Goal: Information Seeking & Learning: Stay updated

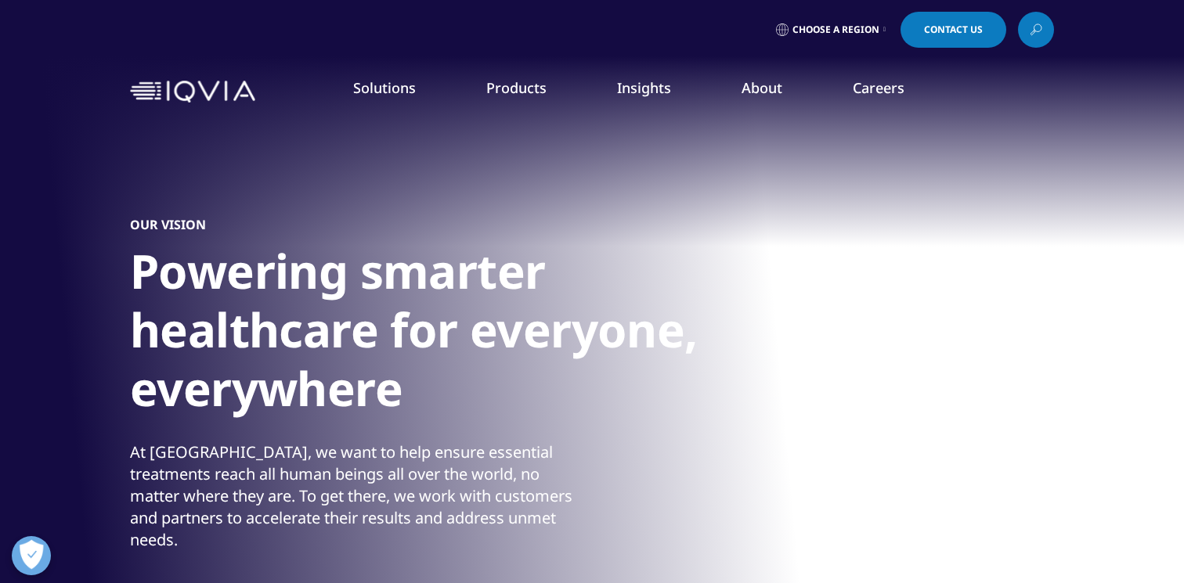
click at [615, 215] on link "News" at bounding box center [749, 210] width 291 height 17
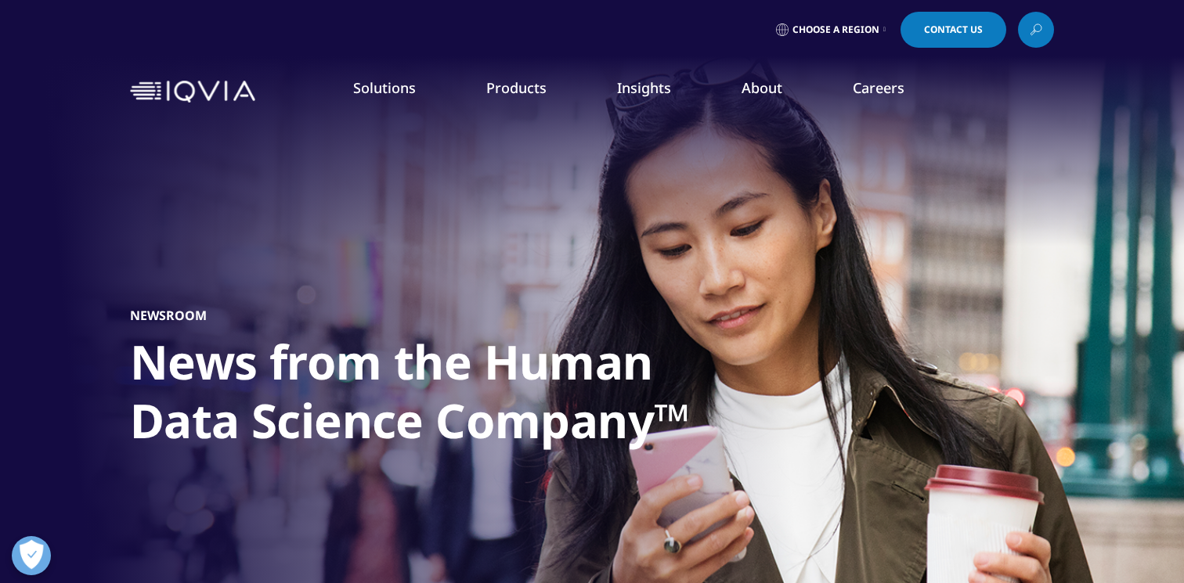
click at [630, 212] on link "News" at bounding box center [749, 210] width 291 height 17
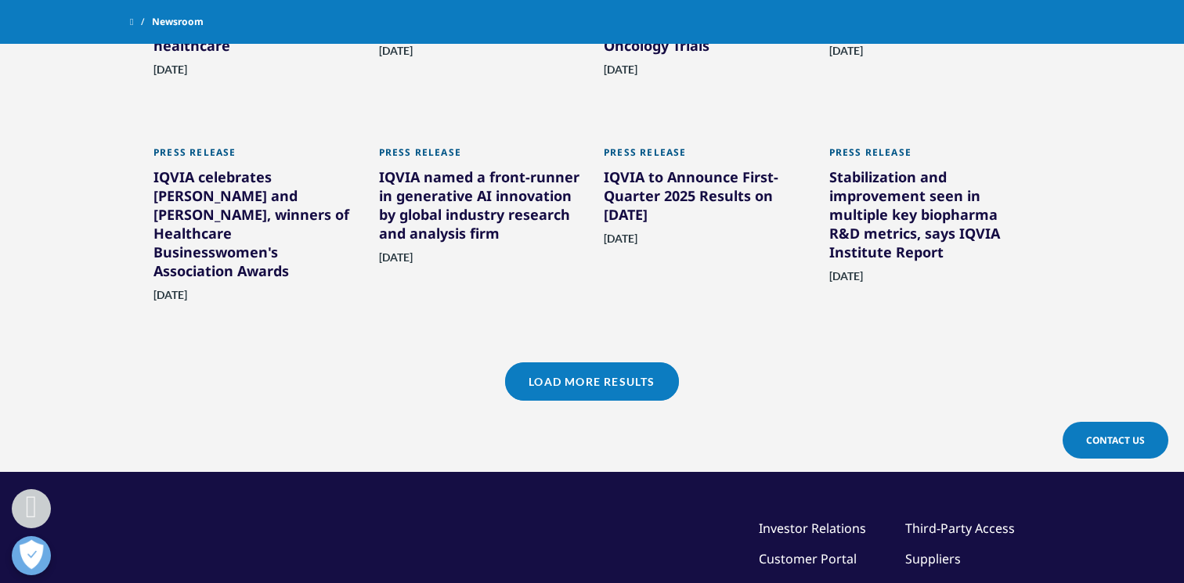
scroll to position [1222, 0]
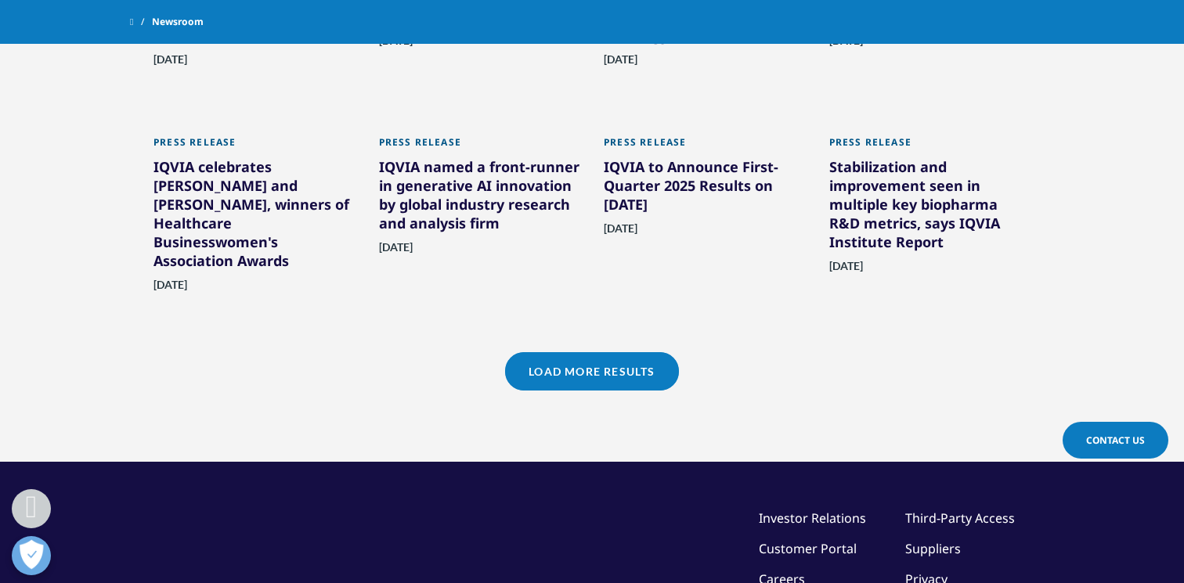
click at [543, 370] on link "Load More Results" at bounding box center [591, 371] width 173 height 38
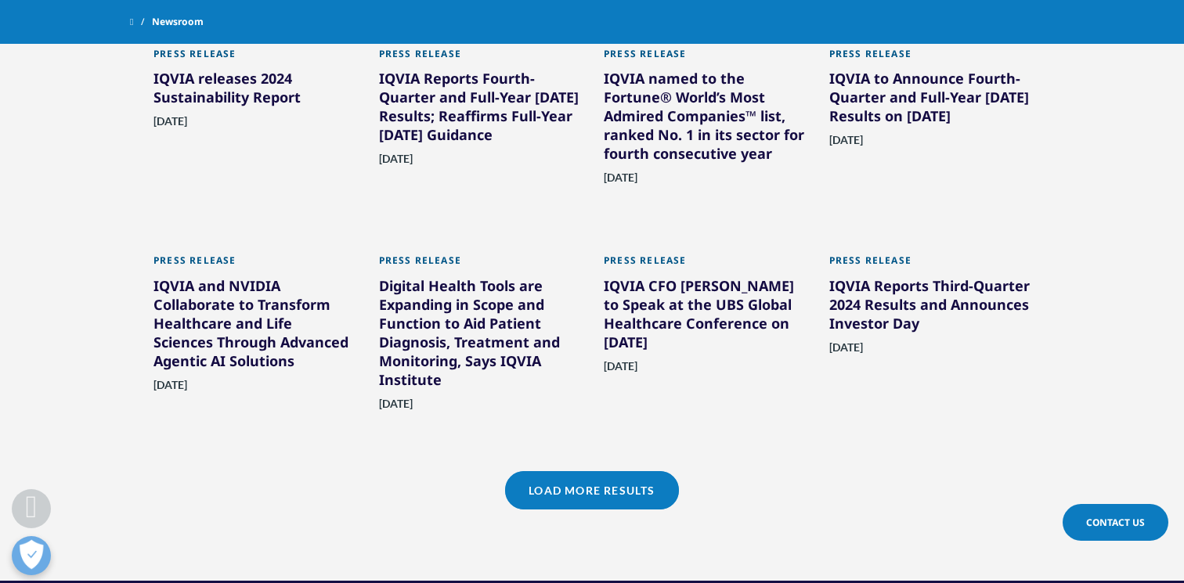
scroll to position [1785, 0]
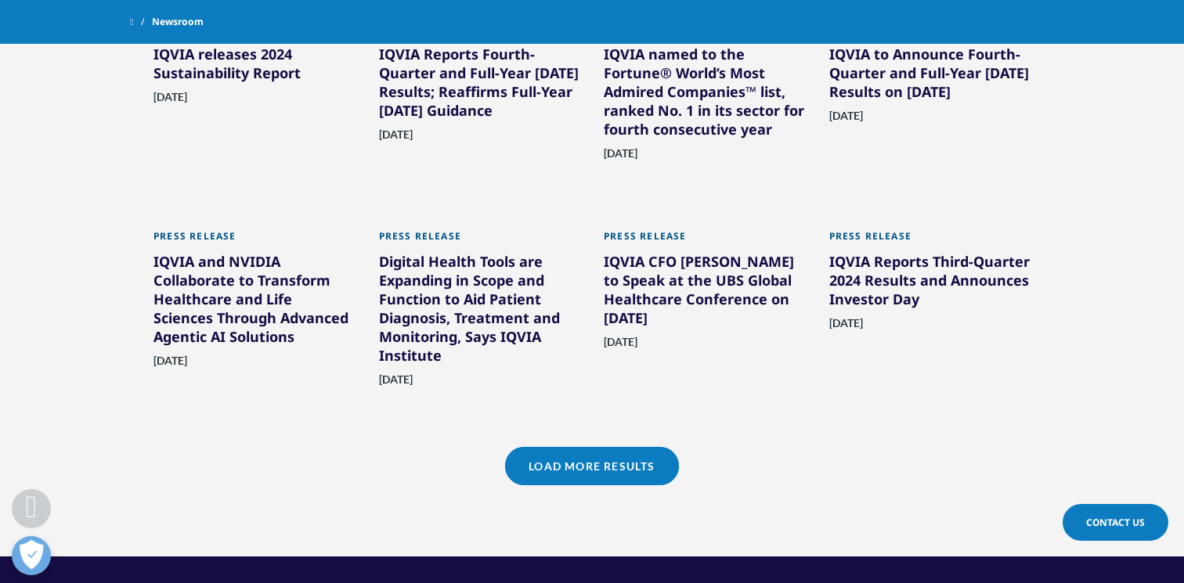
click at [547, 461] on link "Load More Results" at bounding box center [591, 466] width 173 height 38
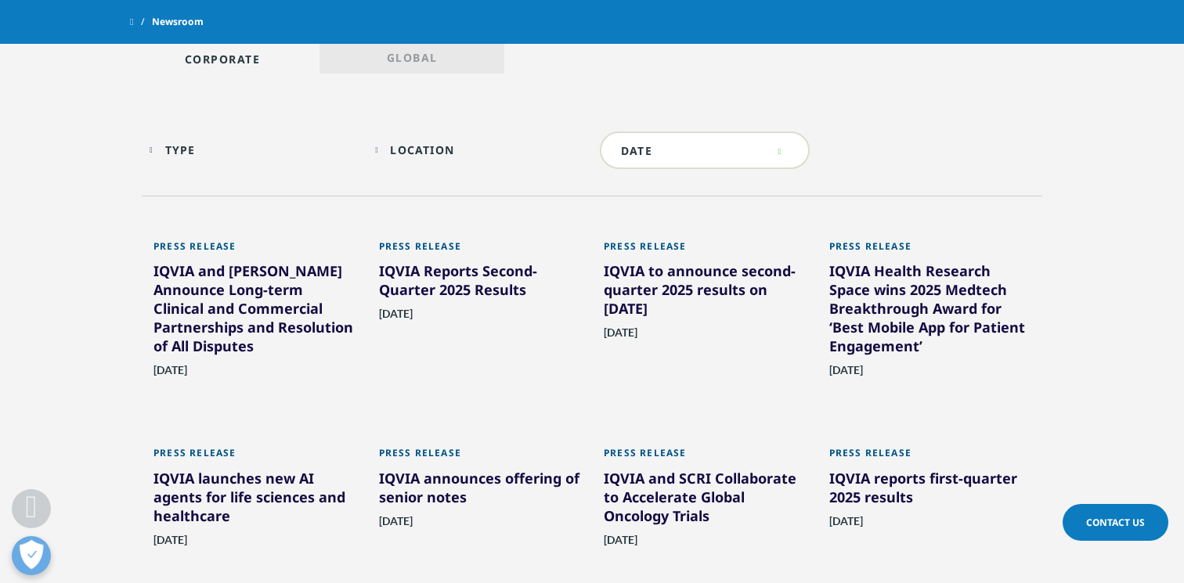
scroll to position [752, 0]
